Goal: Navigation & Orientation: Find specific page/section

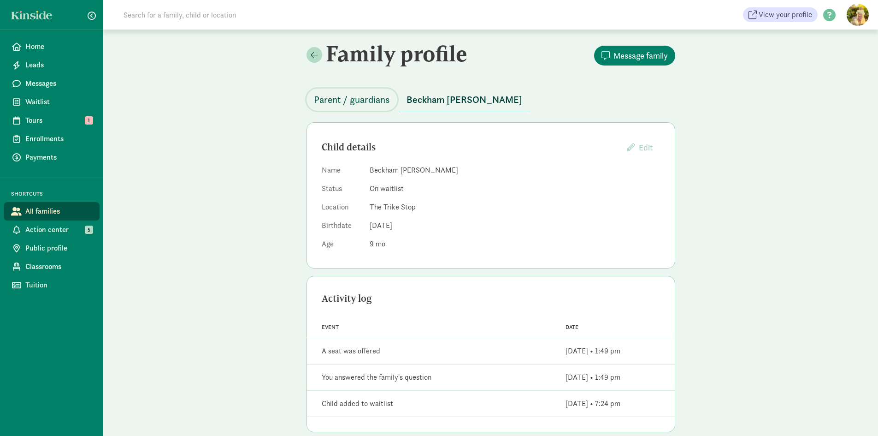
click at [348, 106] on span "Parent / guardians" at bounding box center [352, 99] width 76 height 15
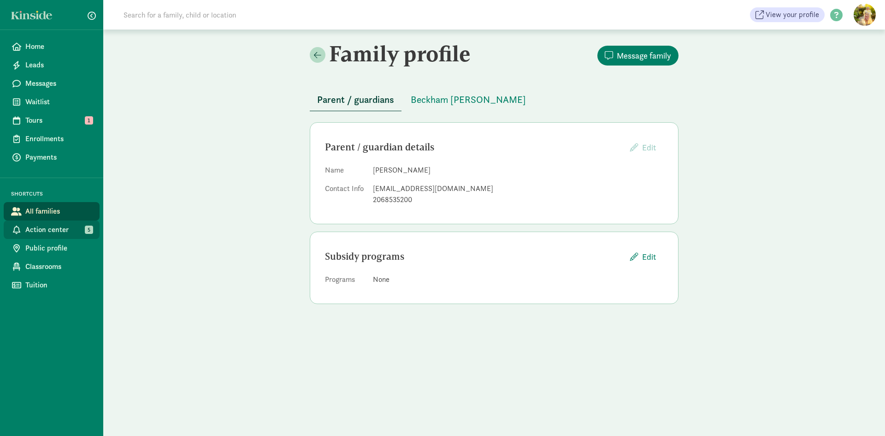
click at [54, 231] on span "Action center" at bounding box center [58, 229] width 67 height 11
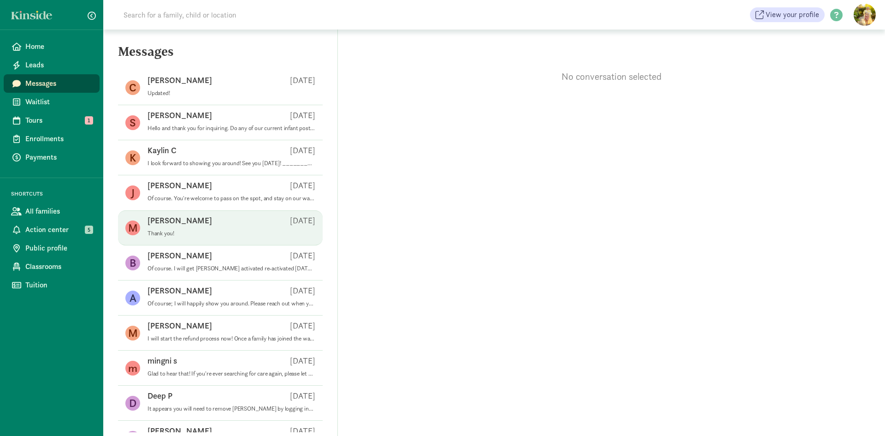
click at [229, 230] on p "Thank you!" at bounding box center [232, 233] width 168 height 7
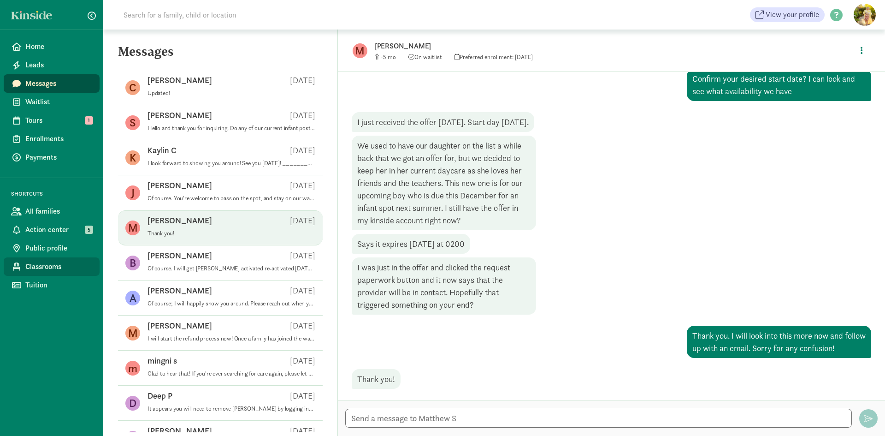
click at [62, 266] on span "Classrooms" at bounding box center [58, 266] width 67 height 11
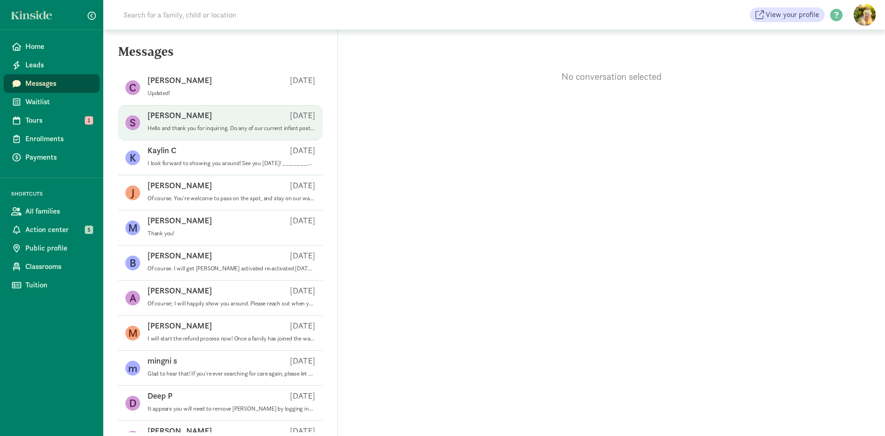
click at [185, 125] on p "Hello and thank you for inquiring. Do any of our current infant postings work f…" at bounding box center [232, 128] width 168 height 7
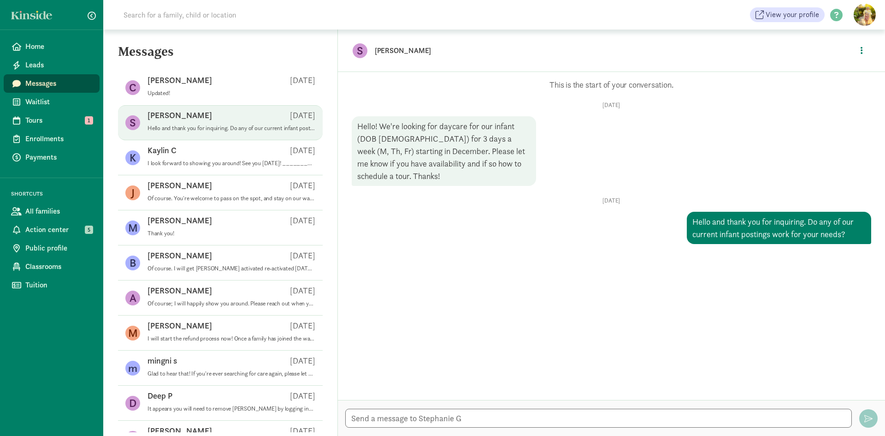
click at [189, 121] on div "Stephanie G Aug 08" at bounding box center [232, 117] width 168 height 15
click at [862, 51] on icon "button" at bounding box center [862, 50] width 2 height 8
click at [409, 51] on p "[PERSON_NAME]" at bounding box center [520, 50] width 291 height 13
click at [62, 230] on span "Action center" at bounding box center [58, 229] width 67 height 11
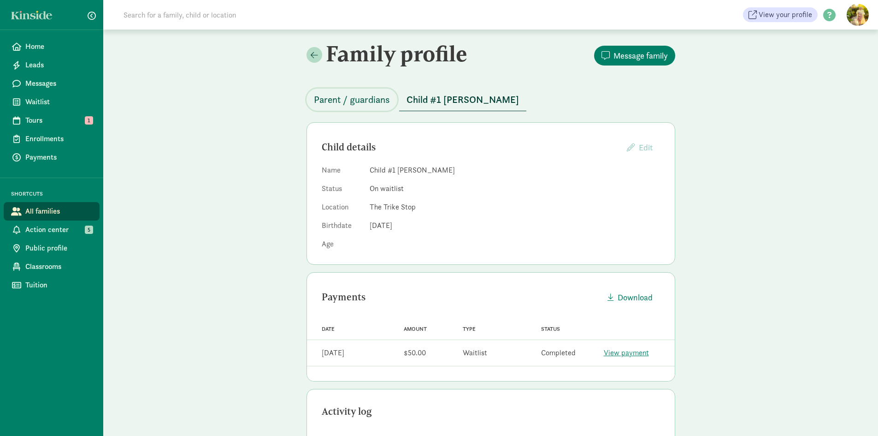
click at [385, 100] on span "Parent / guardians" at bounding box center [352, 99] width 76 height 15
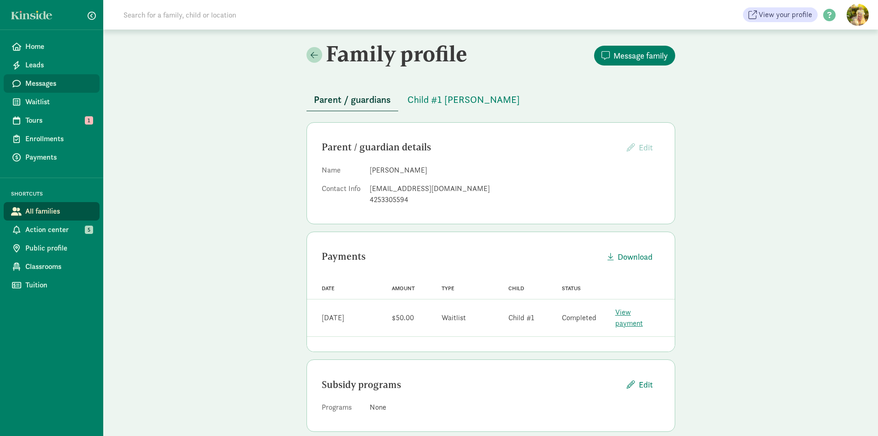
click at [43, 77] on link "Messages" at bounding box center [52, 83] width 96 height 18
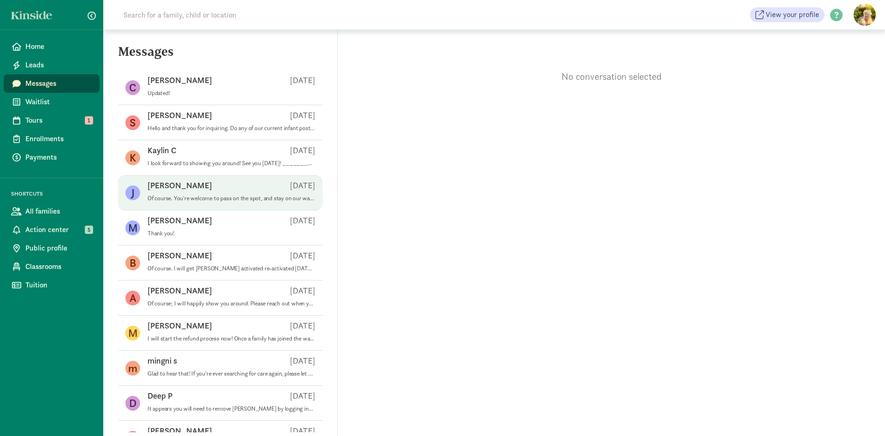
click at [174, 190] on div "[PERSON_NAME] [DATE]" at bounding box center [232, 187] width 168 height 15
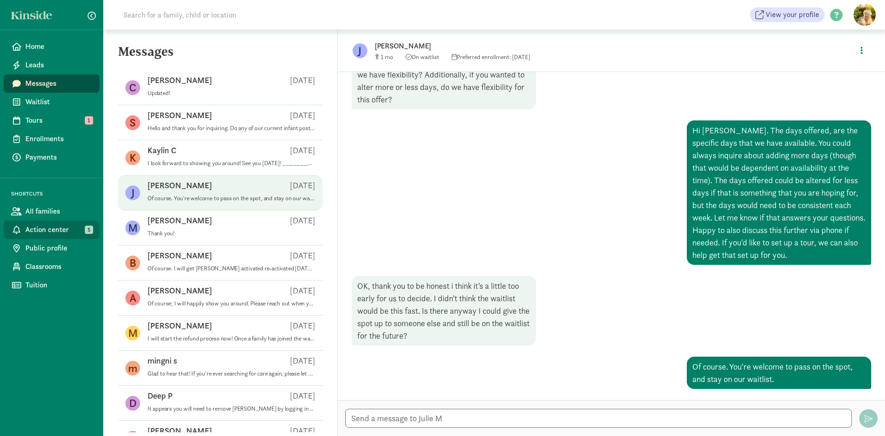
click at [56, 233] on span "Action center" at bounding box center [58, 229] width 67 height 11
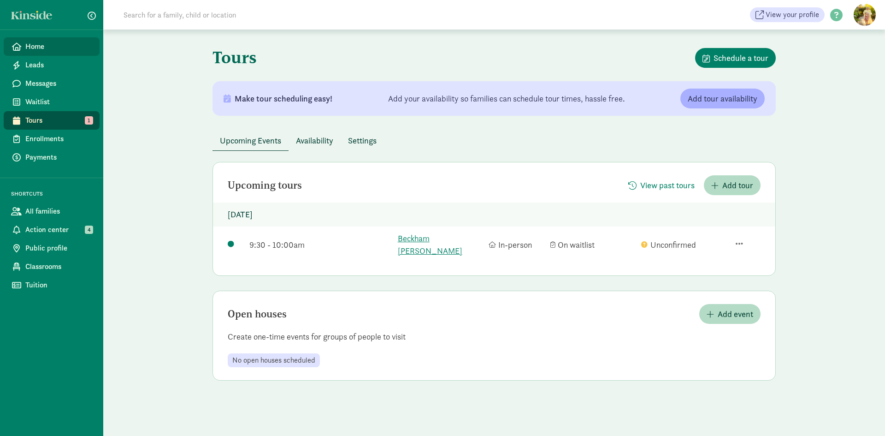
click at [36, 46] on span "Home" at bounding box center [58, 46] width 67 height 11
drag, startPoint x: 64, startPoint y: 45, endPoint x: 121, endPoint y: 25, distance: 61.0
click at [64, 45] on span "Home" at bounding box center [58, 46] width 67 height 11
